Goal: Task Accomplishment & Management: Use online tool/utility

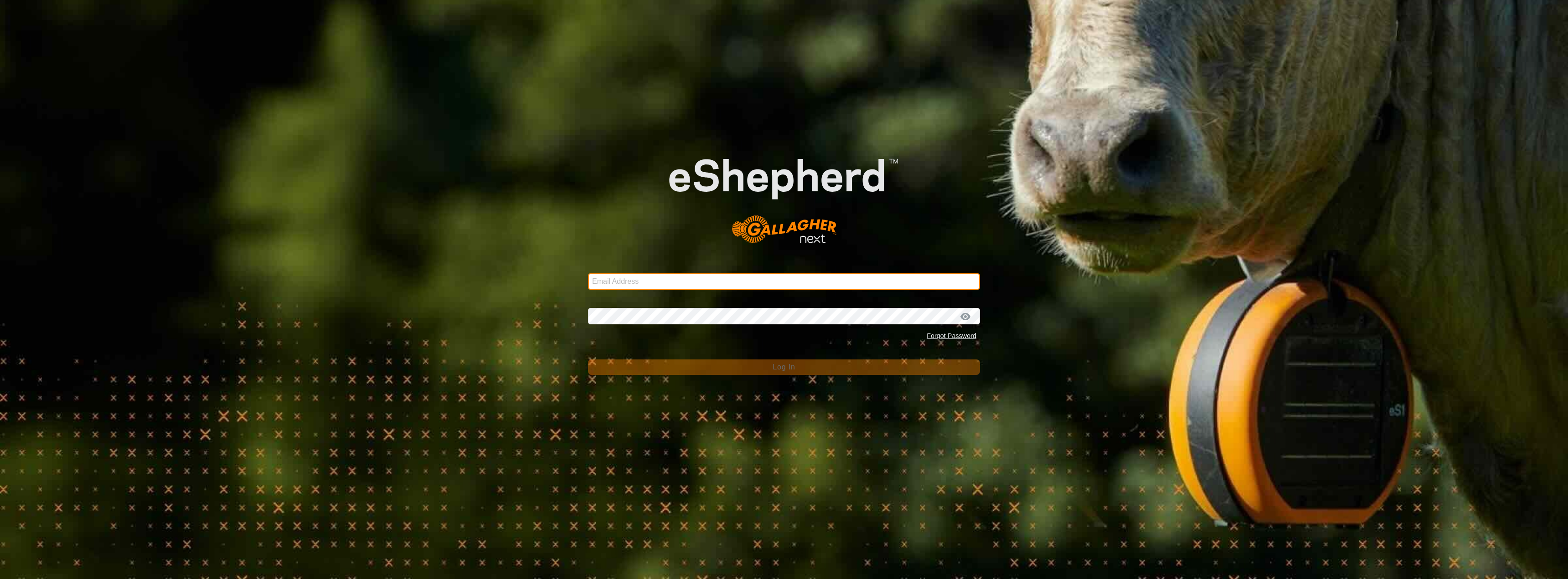
type input "[EMAIL_ADDRESS][DOMAIN_NAME]"
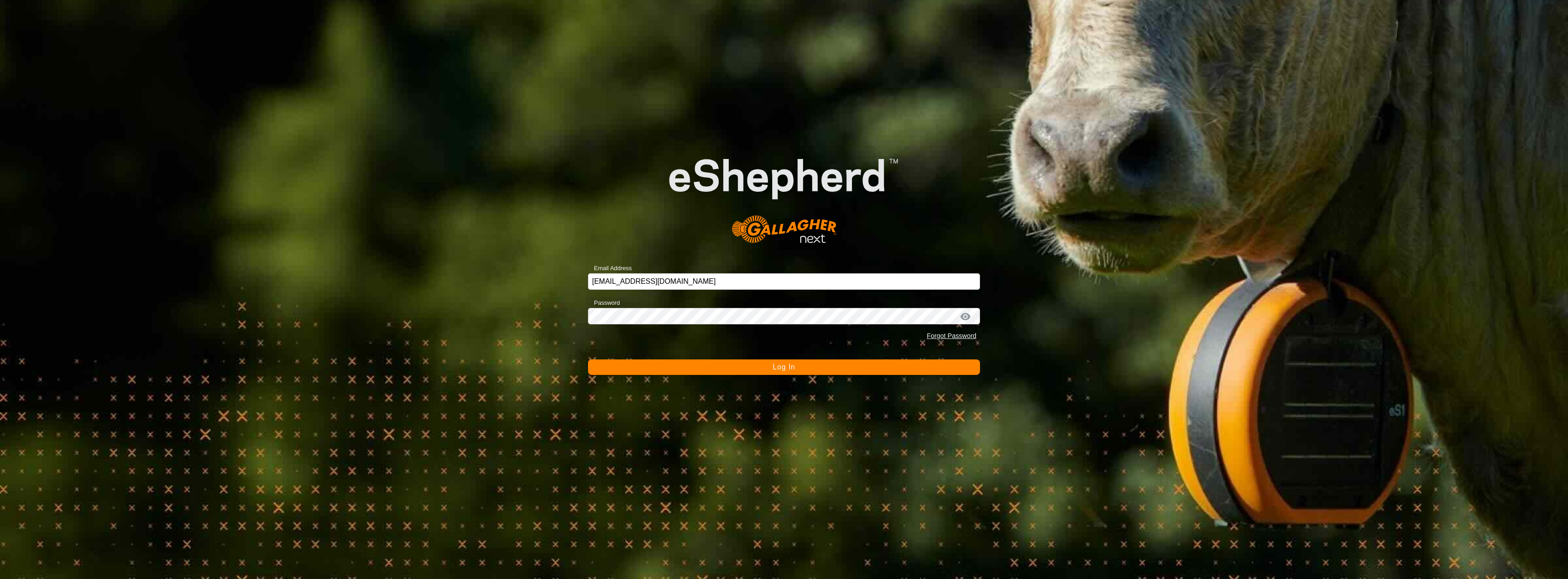
click at [818, 368] on button "Log In" at bounding box center [784, 367] width 392 height 15
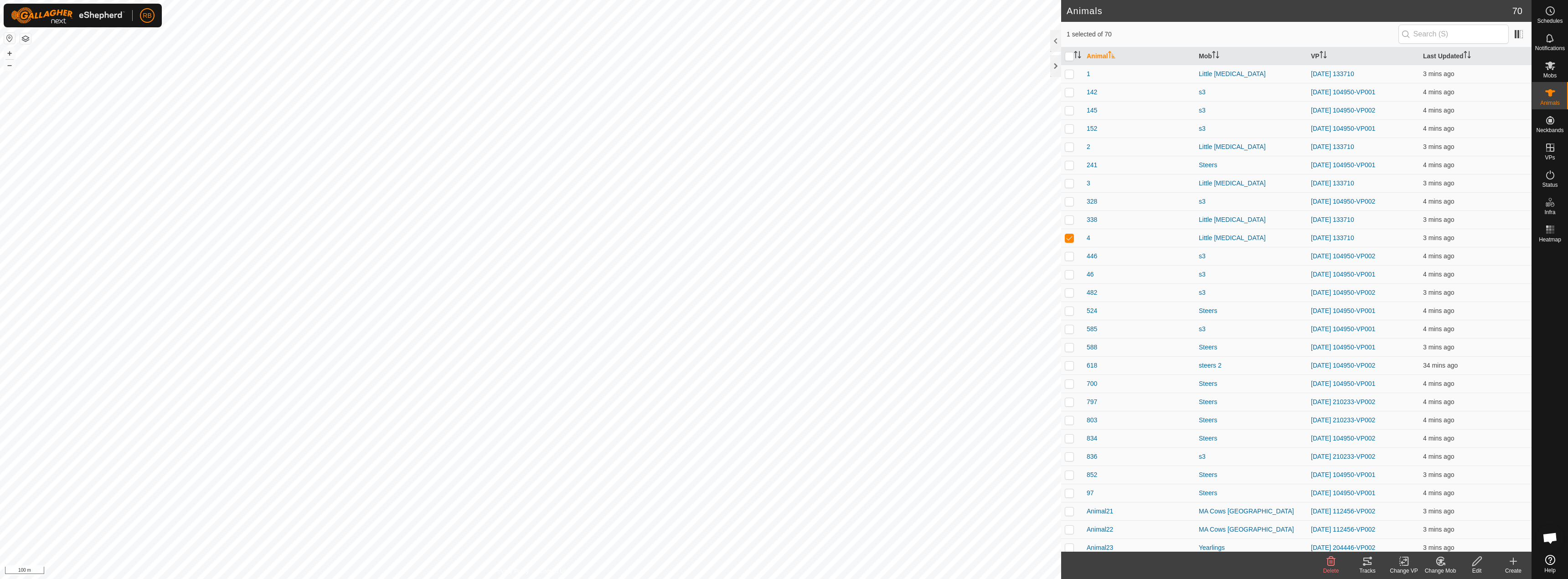
checkbox input "true"
click at [1366, 566] on div "Tracks" at bounding box center [1368, 570] width 37 height 9
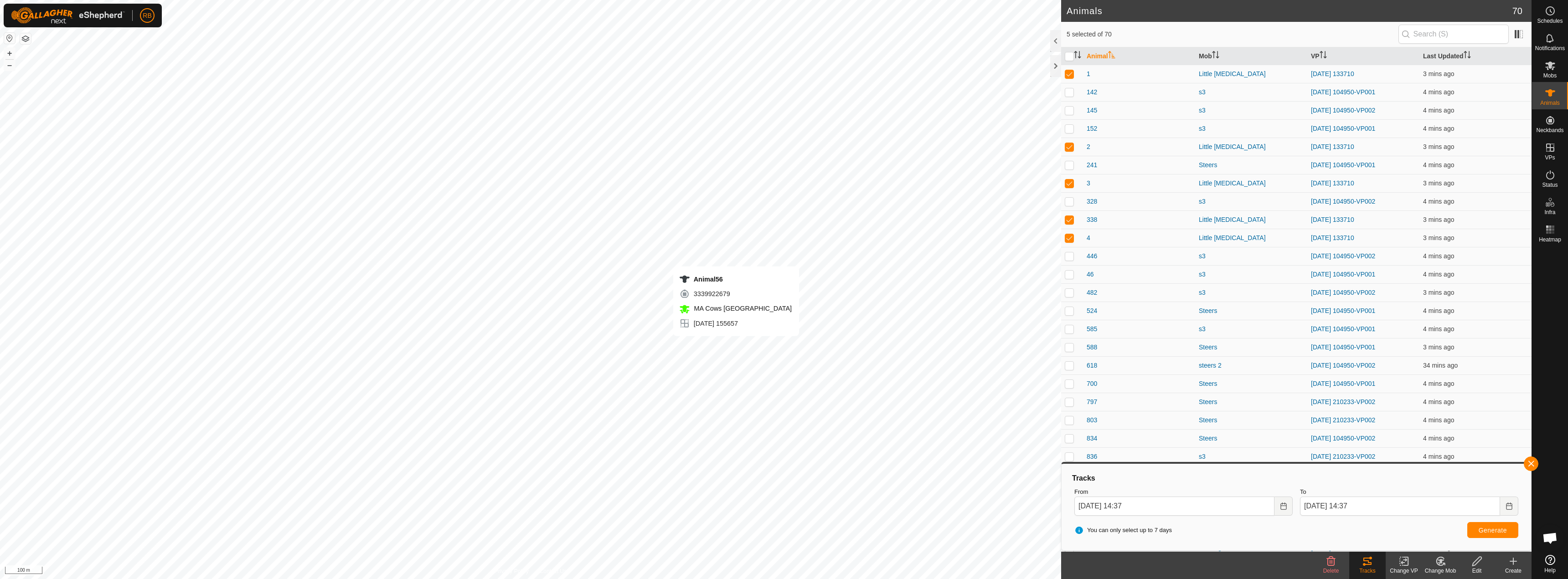
checkbox input "false"
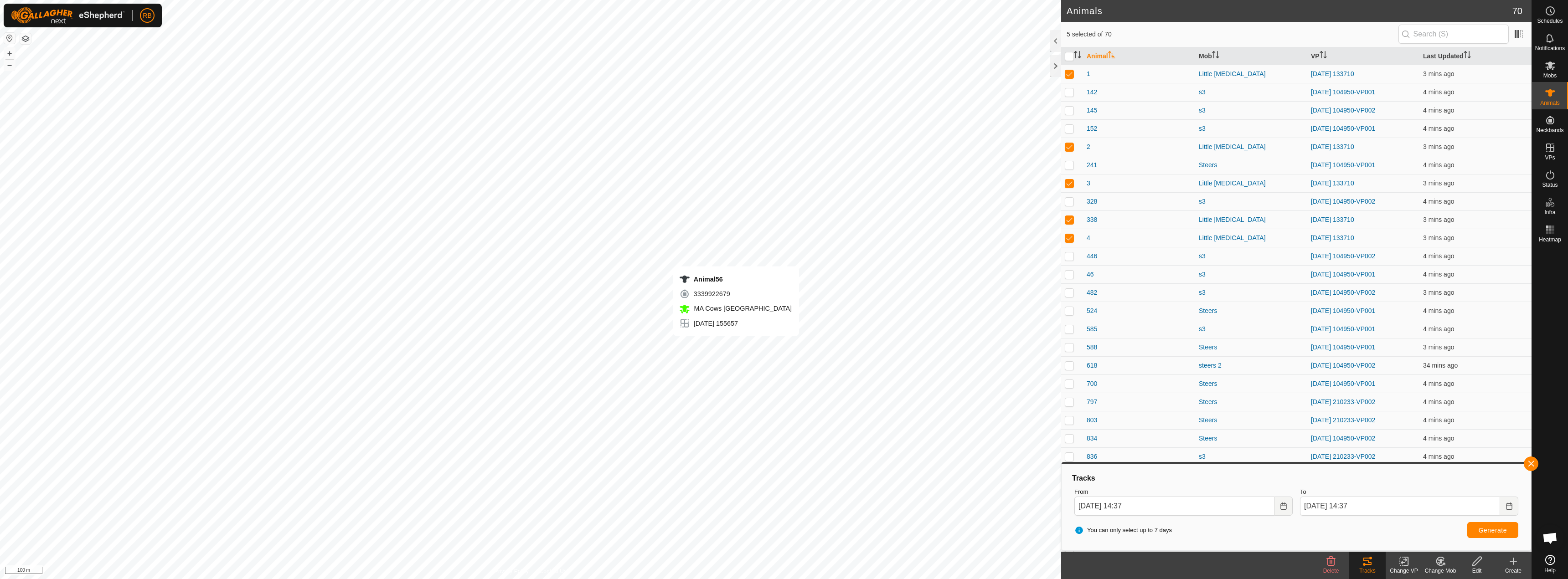
checkbox input "true"
click at [1529, 460] on button "button" at bounding box center [1530, 463] width 14 height 14
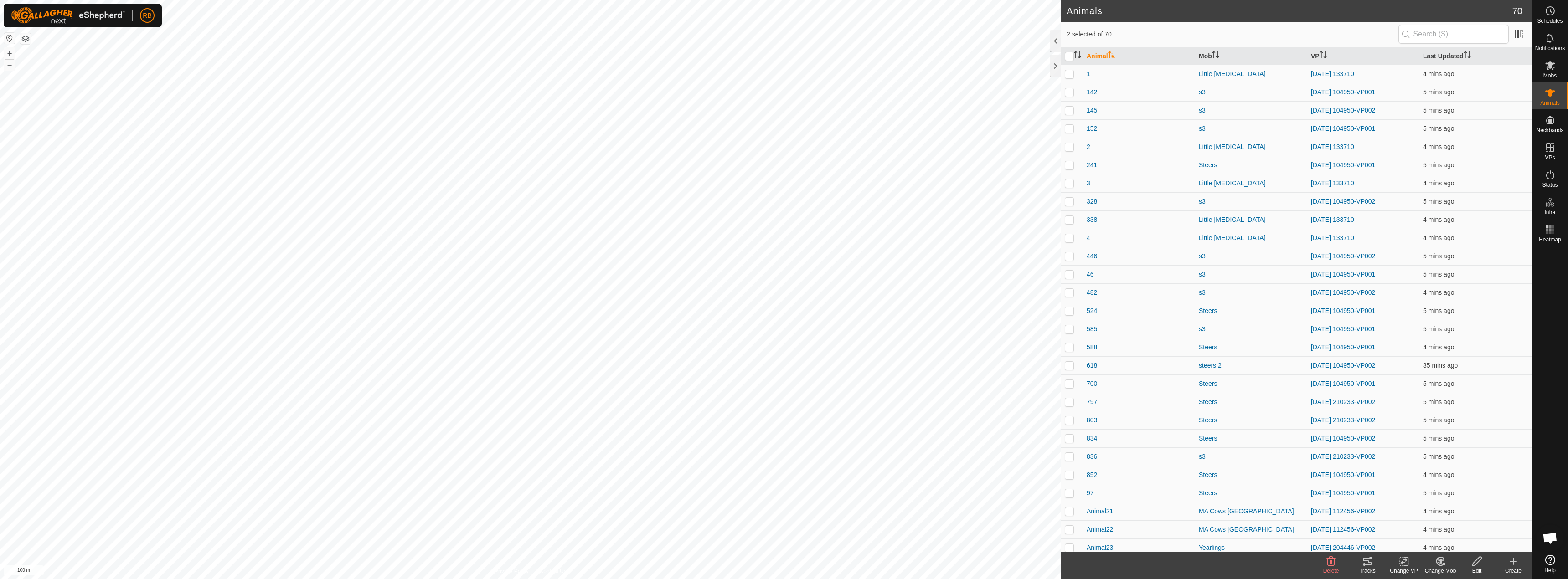
click at [1389, 560] on change-vp-svg-icon at bounding box center [1404, 561] width 37 height 11
click at [1373, 565] on tracks-svg-icon at bounding box center [1368, 561] width 37 height 11
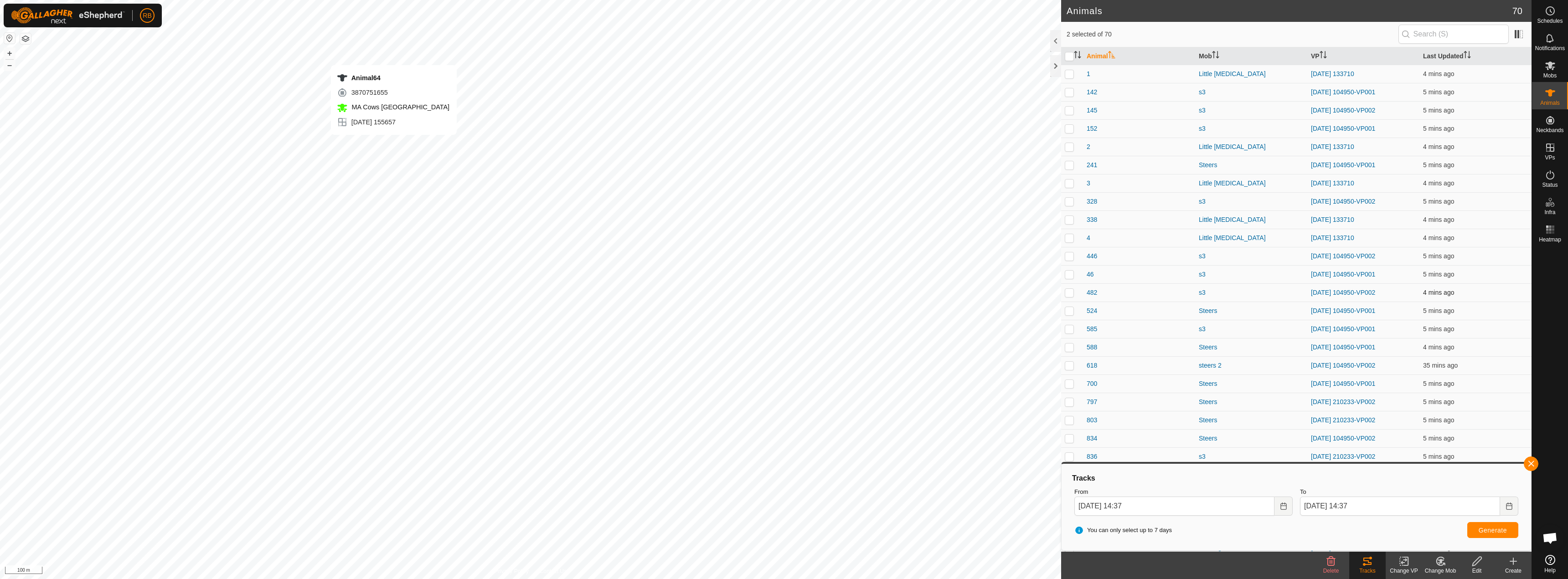
checkbox input "false"
checkbox input "true"
click at [1535, 463] on button "button" at bounding box center [1530, 463] width 14 height 14
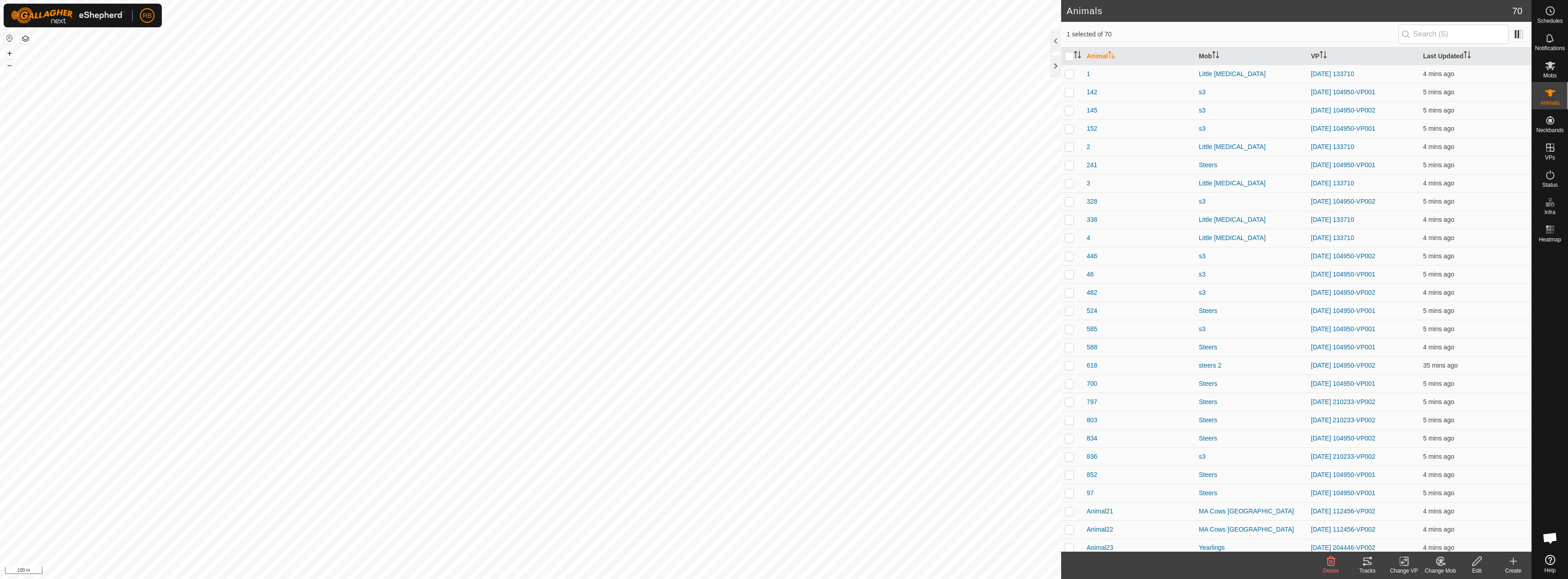
click at [1371, 566] on icon at bounding box center [1368, 561] width 11 height 11
